Goal: Find specific page/section: Find specific page/section

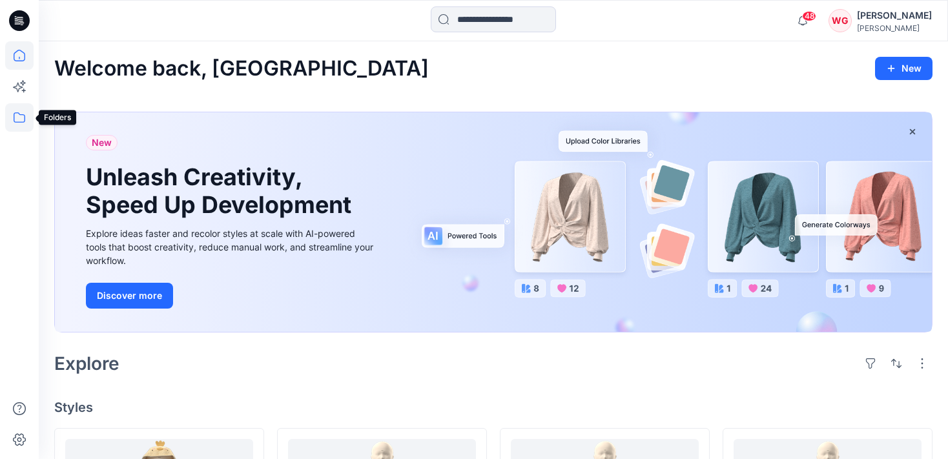
click at [13, 118] on icon at bounding box center [19, 117] width 28 height 28
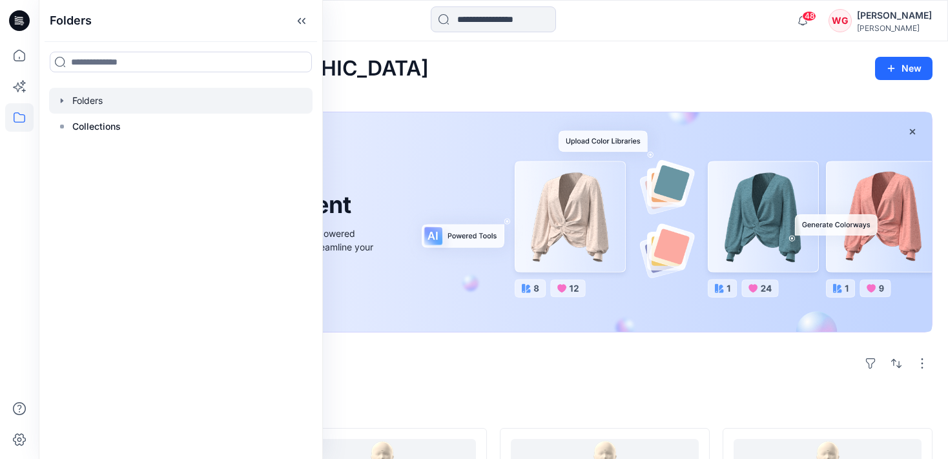
click at [68, 105] on div at bounding box center [180, 101] width 263 height 26
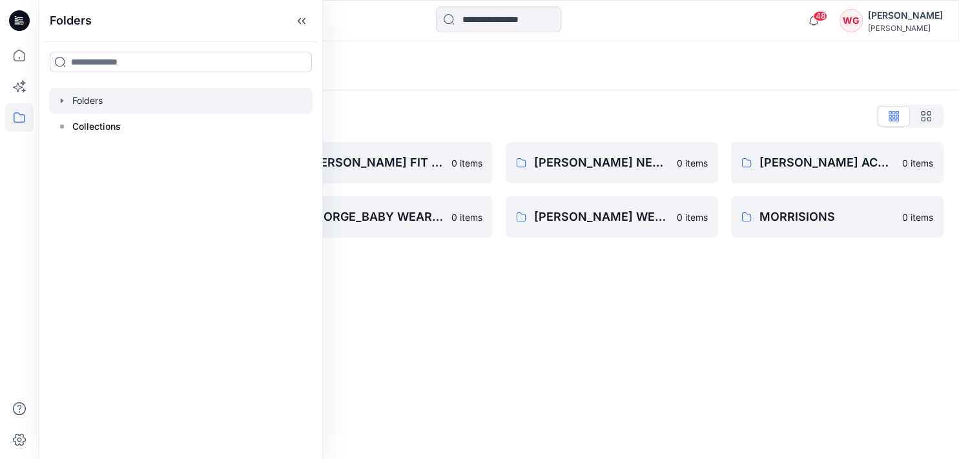
click at [68, 105] on div at bounding box center [180, 101] width 263 height 26
click at [392, 280] on div "Folders Folders List [PERSON_NAME] BABY WEAR GIRLS & UNISEX CONSTRCTION CHANGE …" at bounding box center [499, 250] width 920 height 418
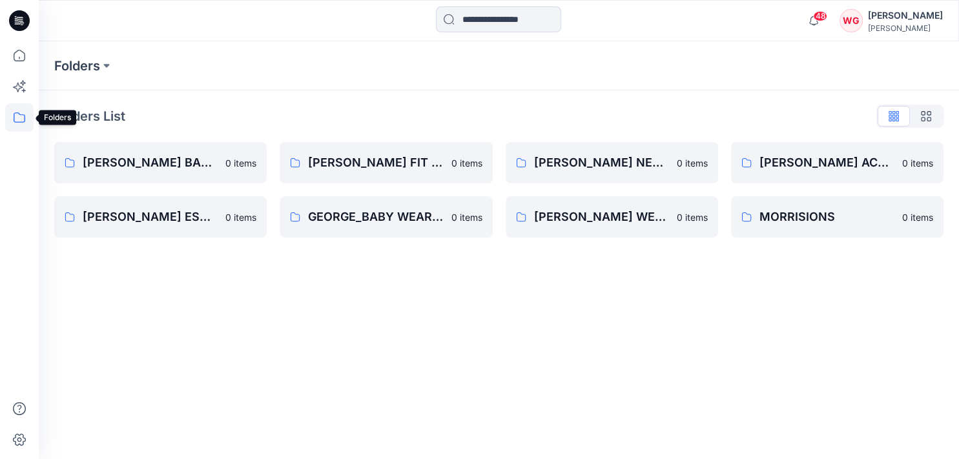
click at [17, 114] on icon at bounding box center [19, 117] width 28 height 28
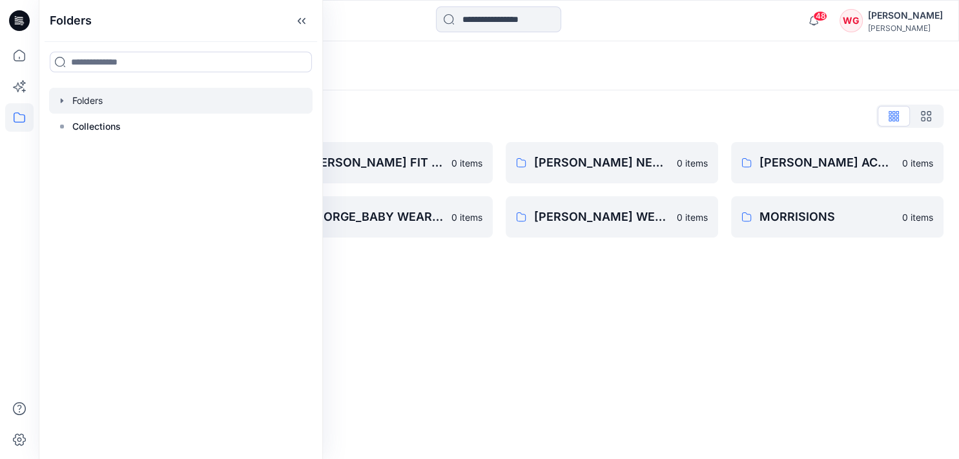
click at [412, 342] on div "Folders Folders List [PERSON_NAME] BABY WEAR GIRLS & UNISEX CONSTRCTION CHANGE …" at bounding box center [499, 250] width 920 height 418
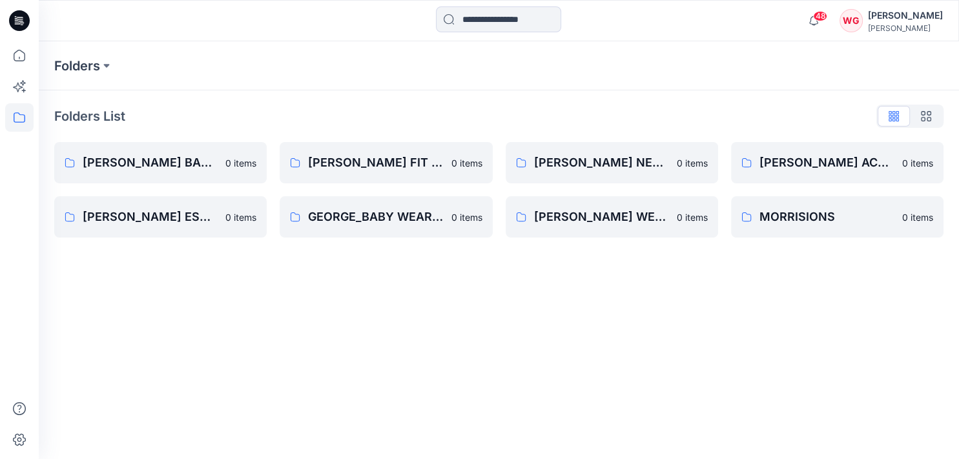
click at [156, 68] on div "Folders" at bounding box center [448, 66] width 788 height 18
click at [23, 119] on icon at bounding box center [19, 117] width 28 height 28
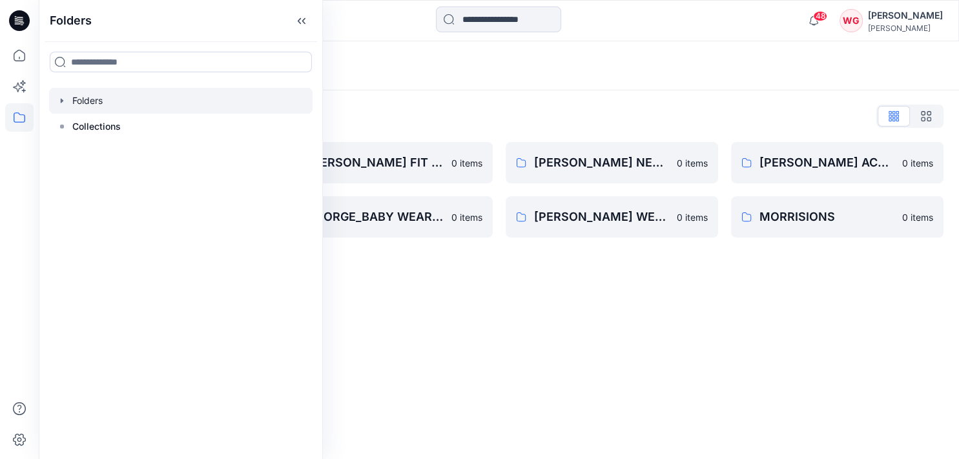
click at [426, 277] on div "Folders Folders List [PERSON_NAME] BABY WEAR GIRLS & UNISEX CONSTRCTION CHANGE …" at bounding box center [499, 250] width 920 height 418
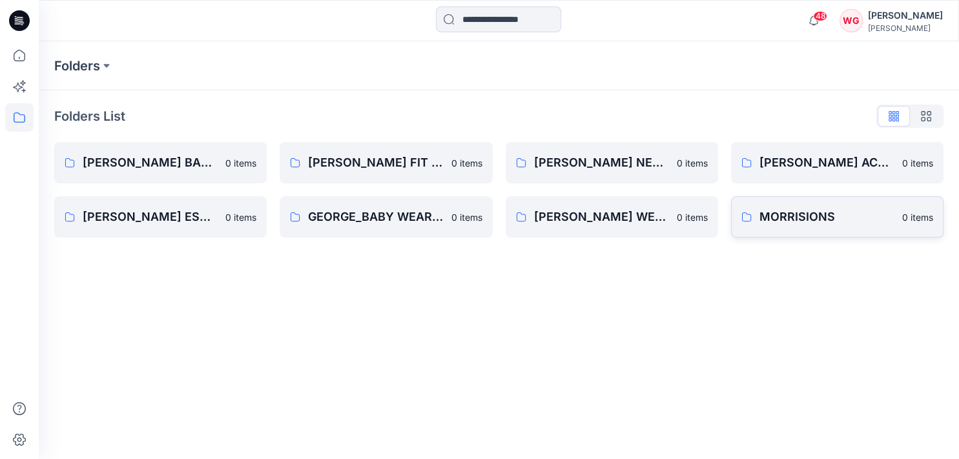
click at [803, 220] on p "MORRISIONS" at bounding box center [826, 217] width 135 height 18
click at [105, 65] on button at bounding box center [106, 66] width 13 height 18
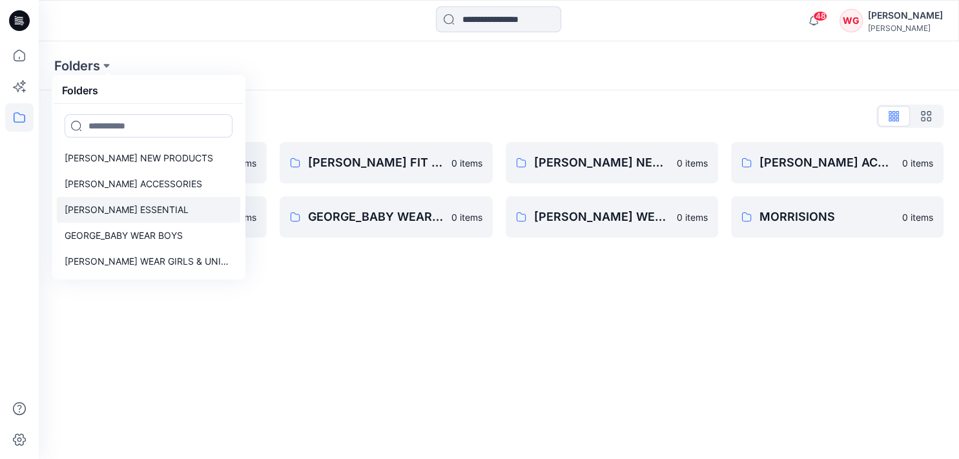
scroll to position [61, 0]
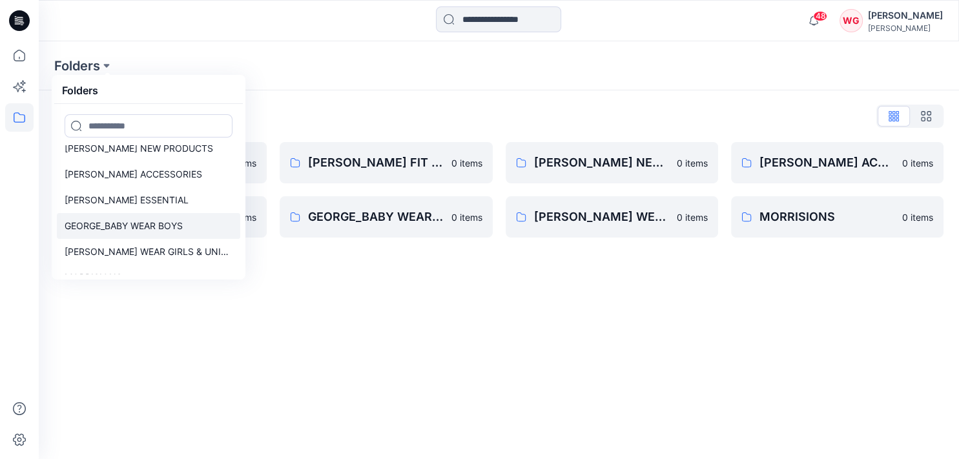
click at [161, 232] on p "GEORGE_BABY WEAR BOYS" at bounding box center [124, 225] width 118 height 15
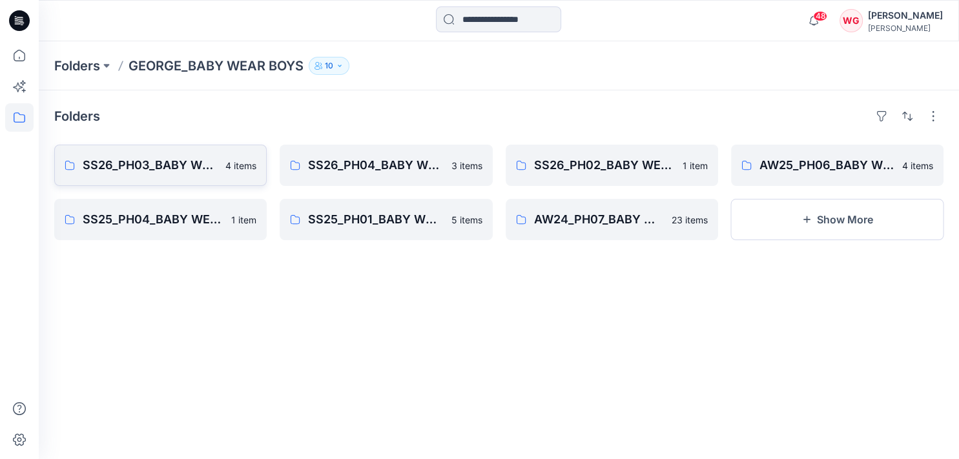
click at [160, 171] on p "SS26_PH03_BABY WEAR _BOYS SLEEPSUITS" at bounding box center [150, 165] width 135 height 18
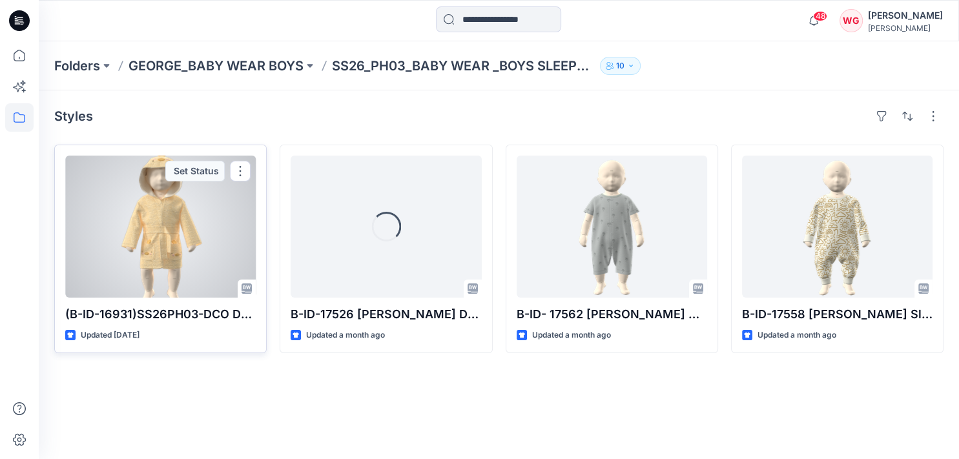
click at [163, 228] on div at bounding box center [160, 227] width 190 height 142
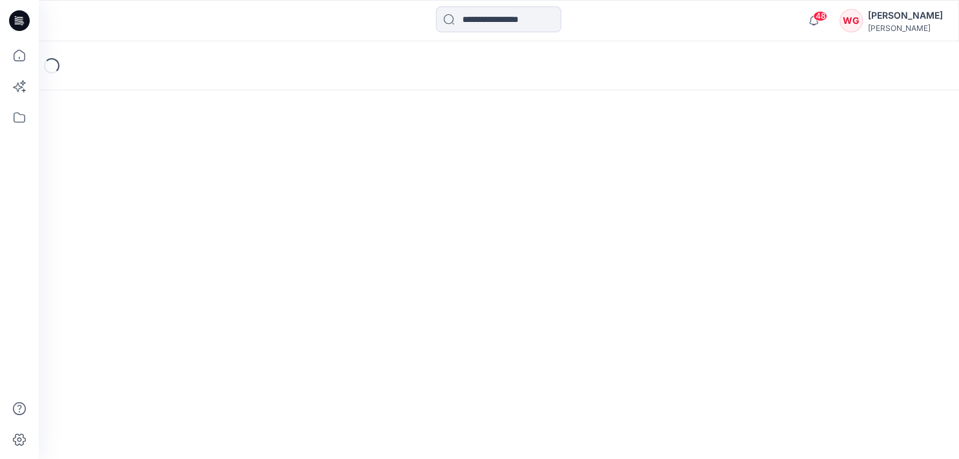
click at [163, 228] on div "Loading..." at bounding box center [499, 250] width 920 height 418
